Goal: Task Accomplishment & Management: Manage account settings

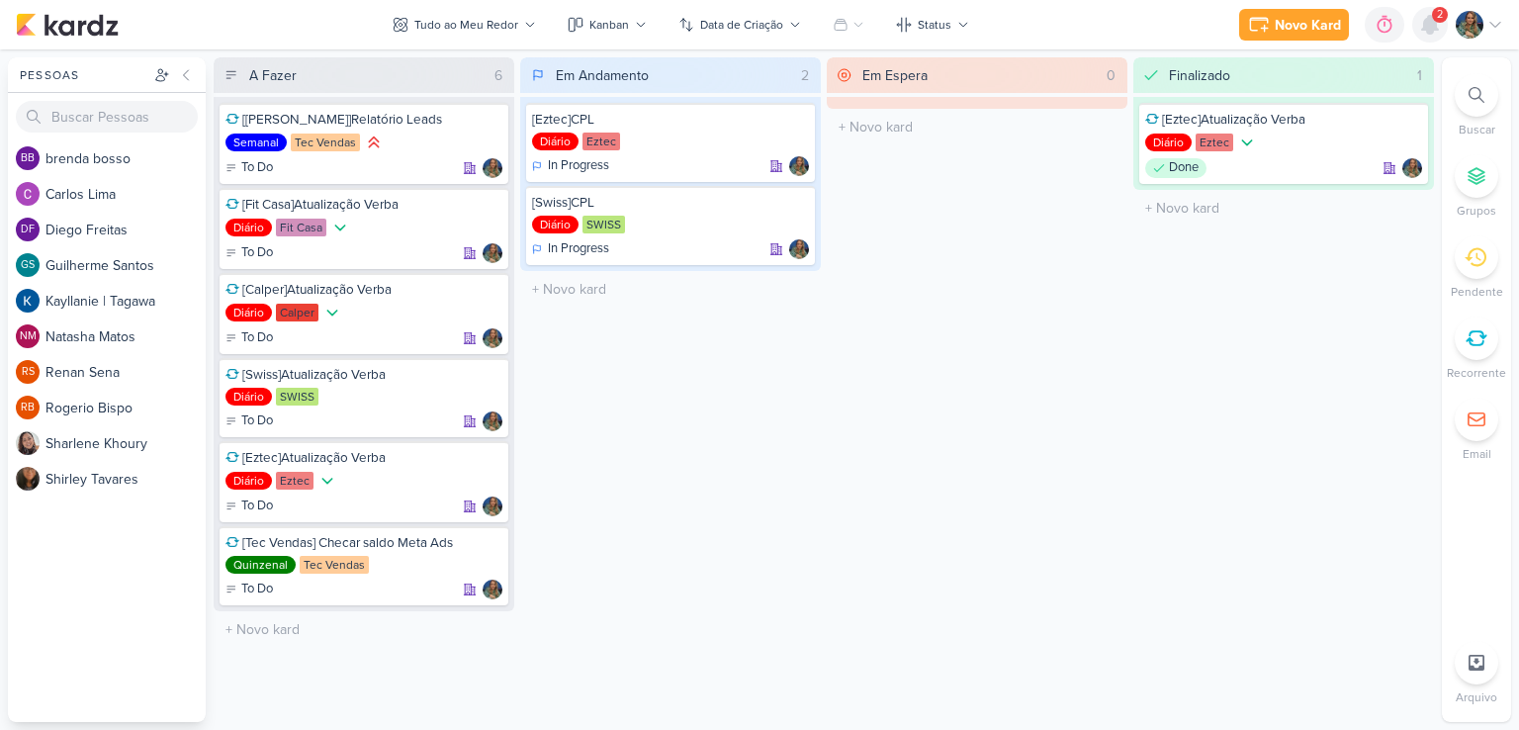
click at [1428, 25] on icon at bounding box center [1430, 25] width 16 height 18
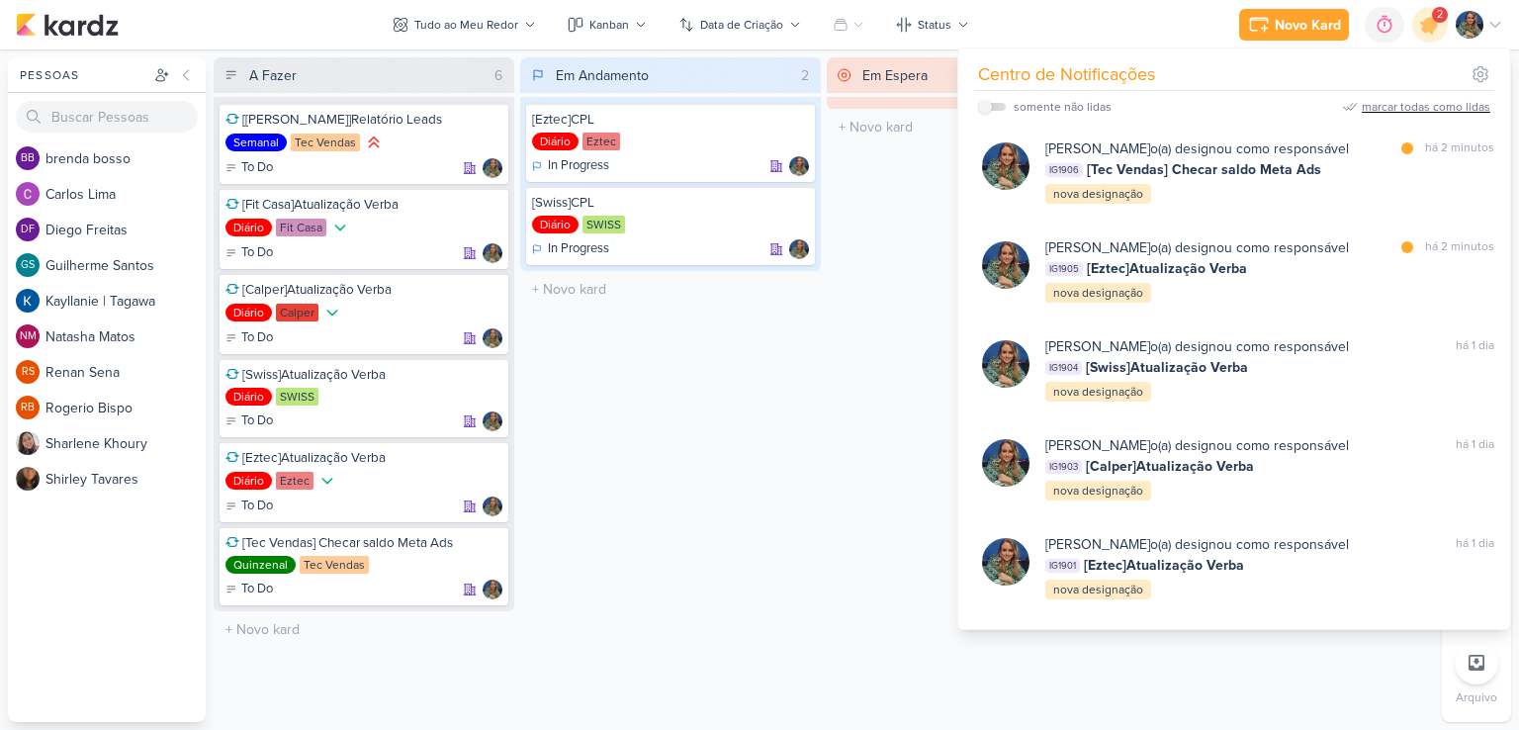
click at [1415, 102] on div "marcar todas como lidas" at bounding box center [1425, 107] width 129 height 18
click at [664, 334] on div "Em Andamento 2 [Eztec]CPL Diário Eztec In Progress" at bounding box center [670, 389] width 301 height 664
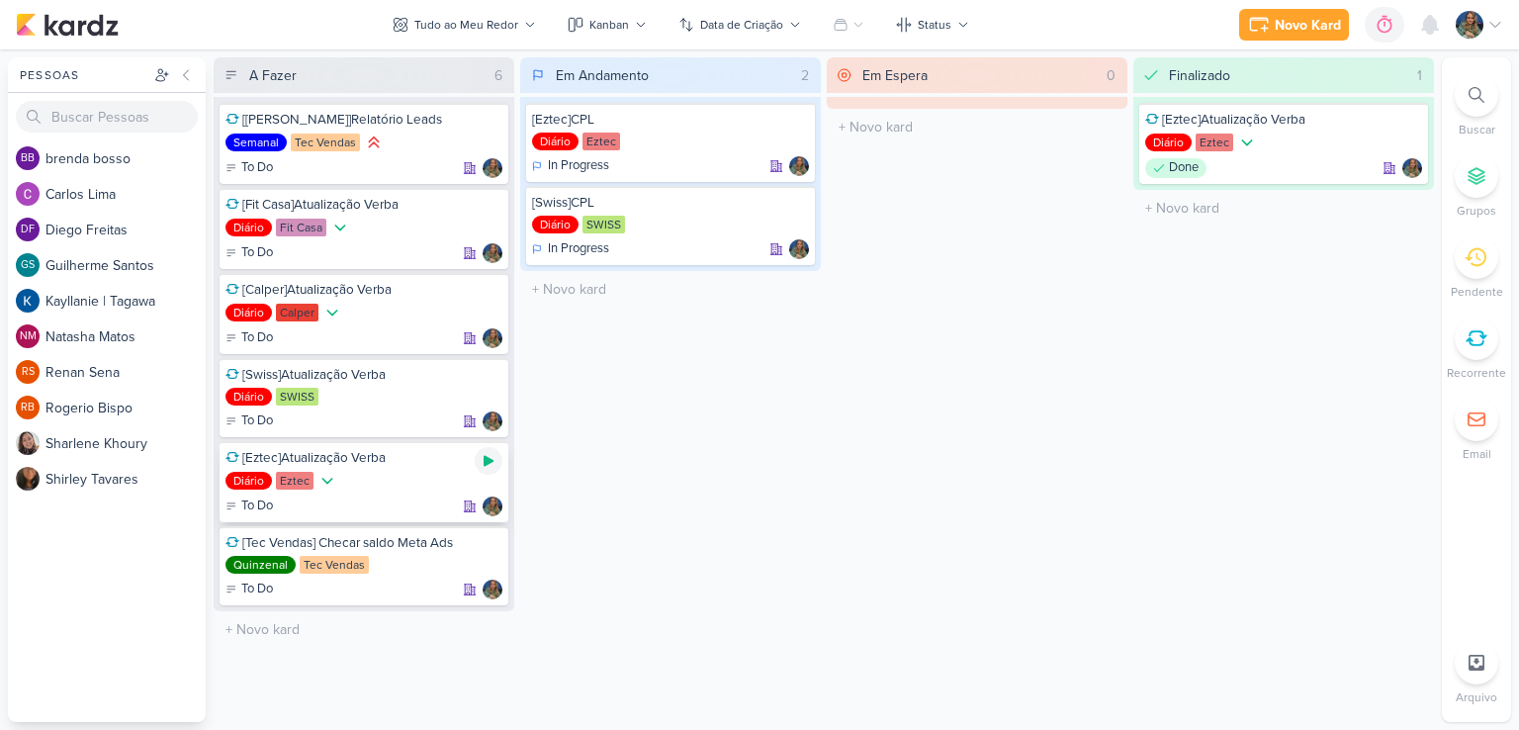
click at [487, 456] on icon at bounding box center [488, 461] width 10 height 11
